Goal: Transaction & Acquisition: Purchase product/service

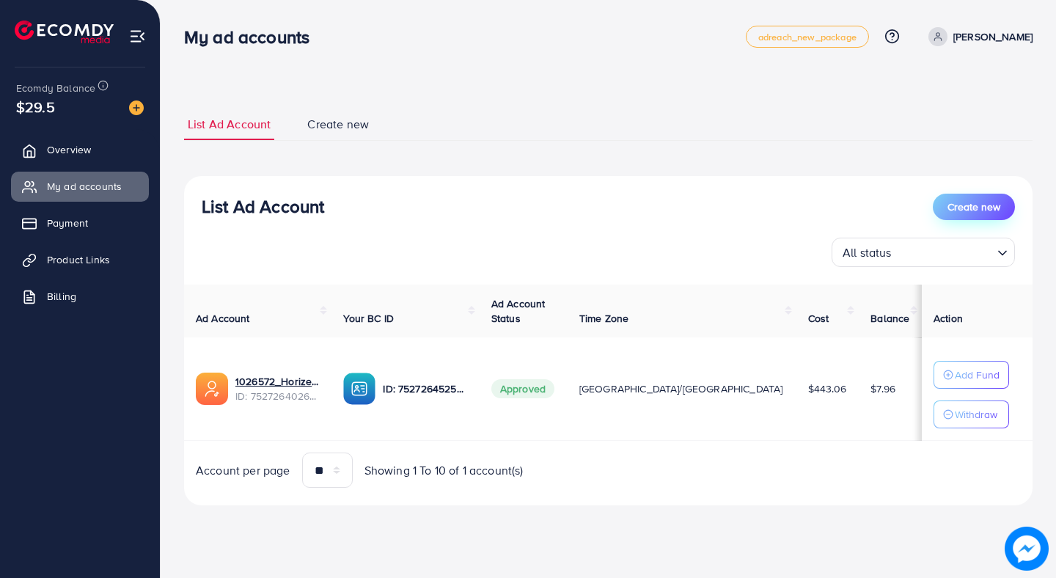
click at [967, 212] on span "Create new" at bounding box center [974, 206] width 53 height 15
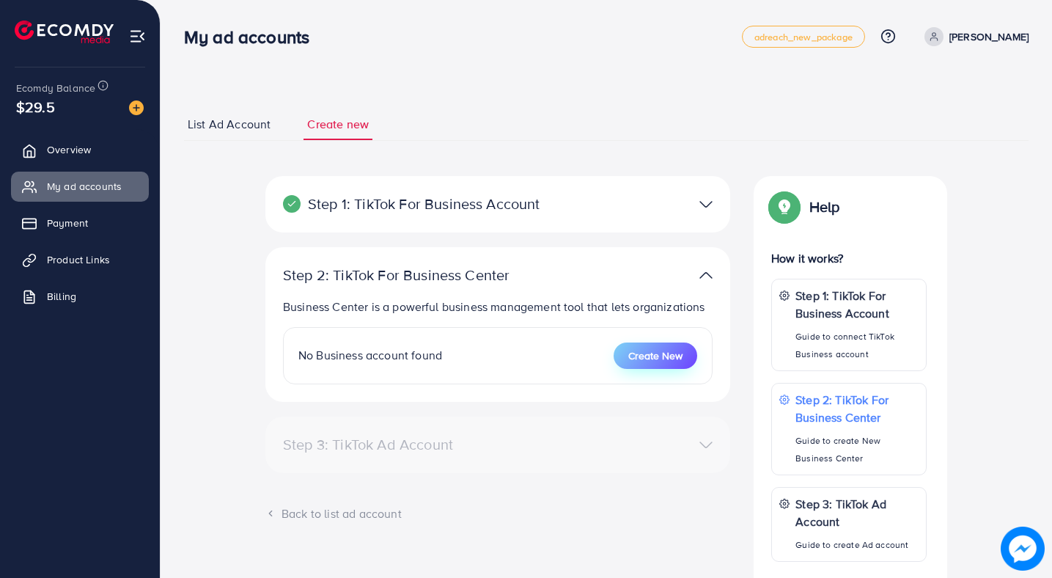
click at [642, 356] on span "Create New" at bounding box center [655, 355] width 54 height 15
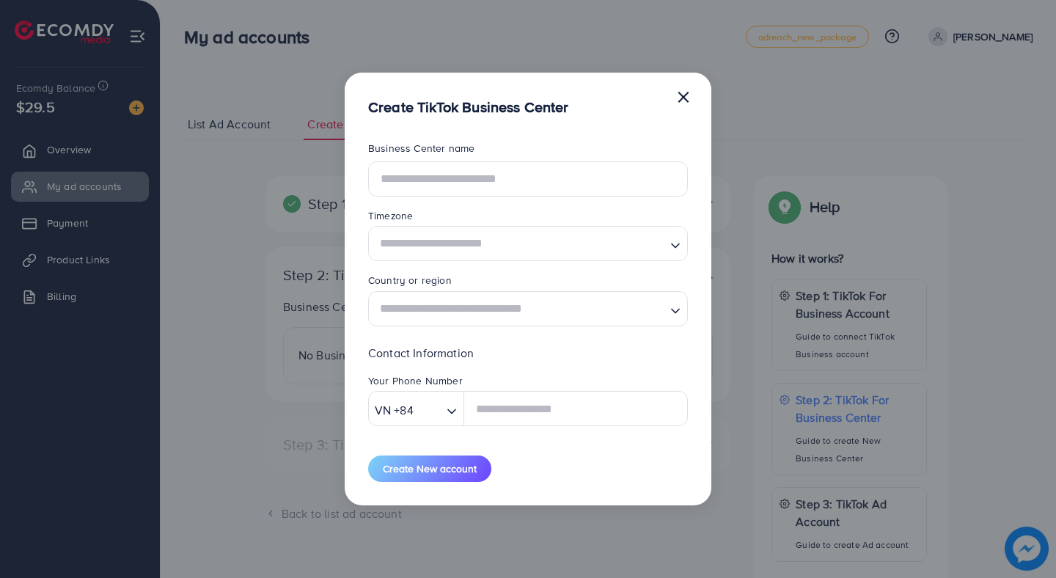
click at [518, 198] on form "Business Center name Timezone Loading... Country or region Loading... Contact I…" at bounding box center [528, 312] width 320 height 342
click at [521, 187] on input "text" at bounding box center [528, 178] width 320 height 35
click at [678, 92] on button "×" at bounding box center [683, 95] width 15 height 29
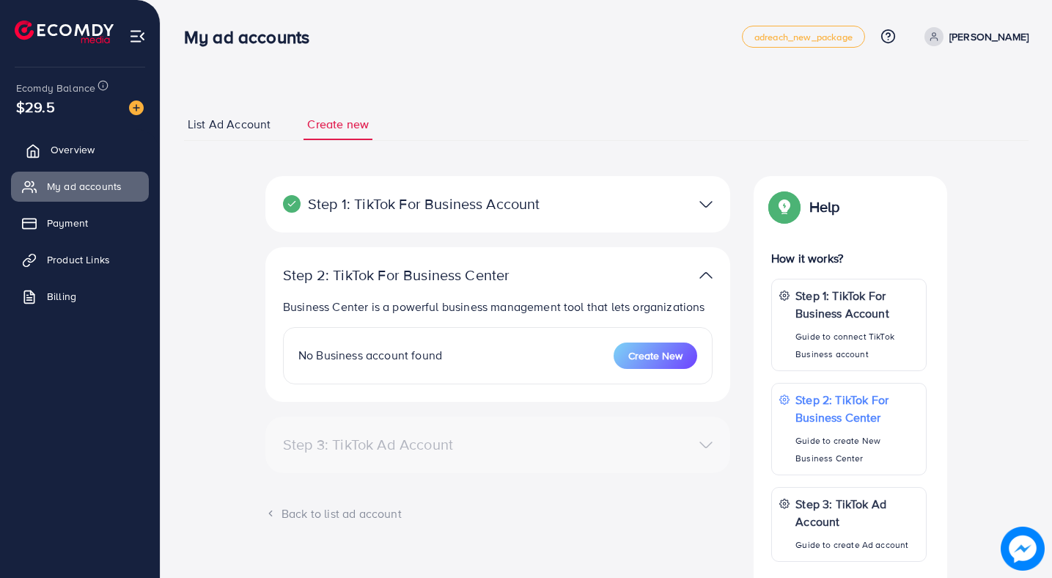
click at [71, 154] on span "Overview" at bounding box center [73, 149] width 44 height 15
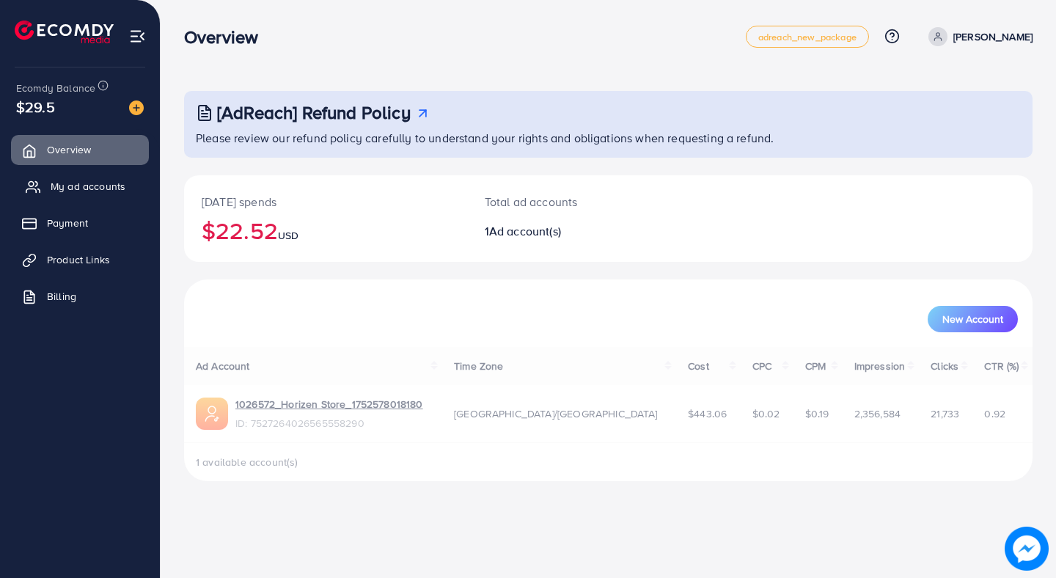
click at [67, 179] on span "My ad accounts" at bounding box center [88, 186] width 75 height 15
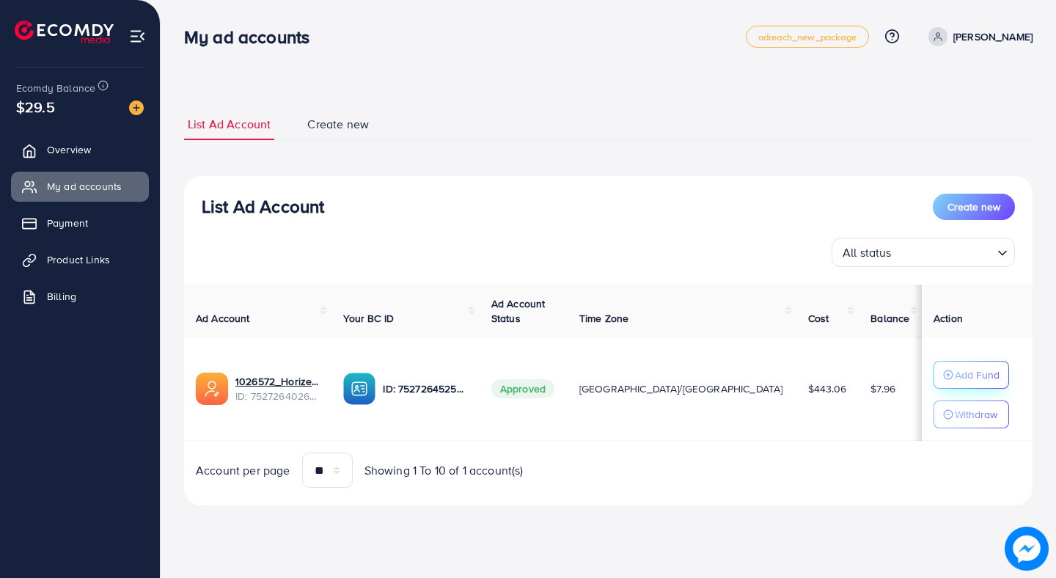
click at [955, 379] on p "Add Fund" at bounding box center [977, 375] width 45 height 18
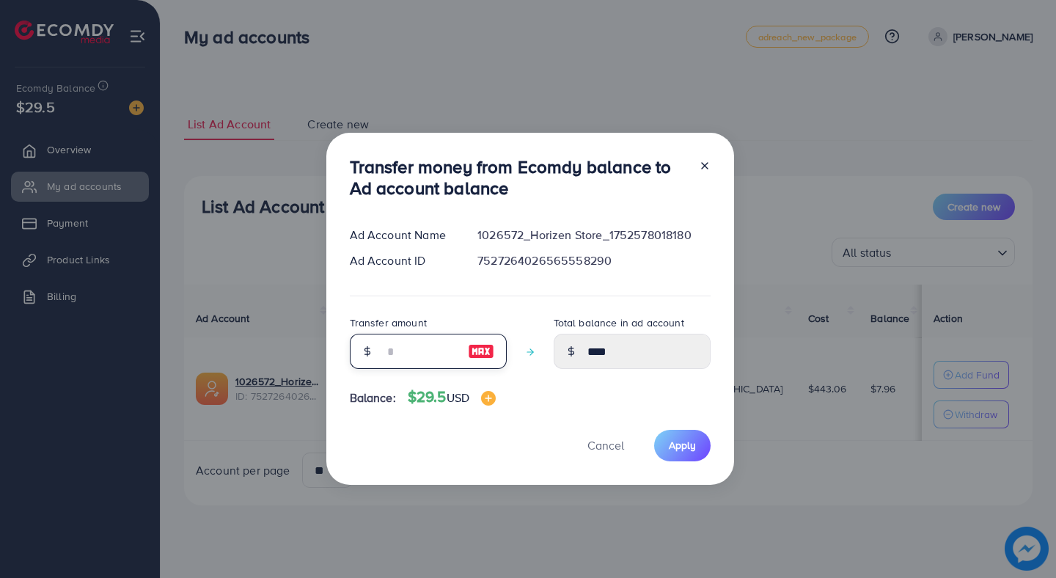
click at [423, 344] on input "number" at bounding box center [420, 351] width 73 height 35
click at [478, 349] on img at bounding box center [481, 351] width 26 height 18
type input "**"
type input "*****"
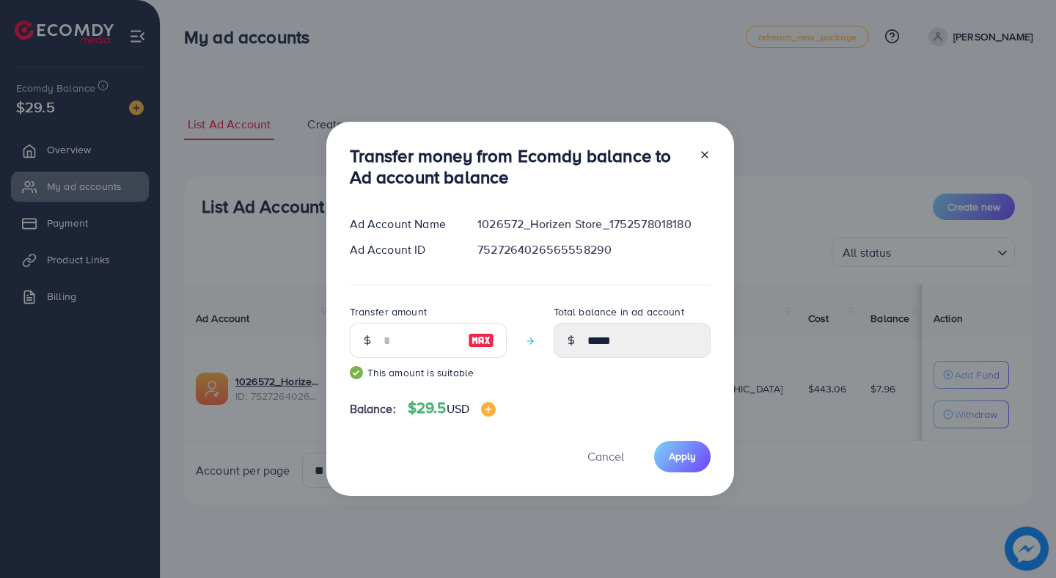
click at [474, 340] on img at bounding box center [481, 340] width 26 height 18
click at [684, 456] on span "Apply" at bounding box center [682, 456] width 27 height 15
click at [676, 457] on span "Apply" at bounding box center [682, 456] width 27 height 15
click at [695, 158] on div at bounding box center [698, 169] width 23 height 48
